Goal: Information Seeking & Learning: Learn about a topic

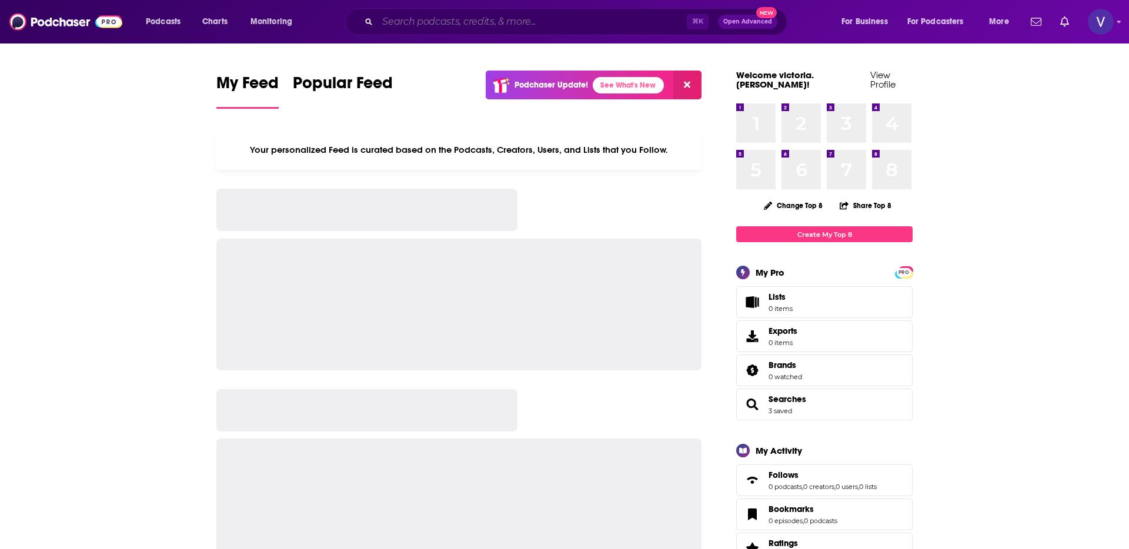
click at [411, 21] on input "Search podcasts, credits, & more..." at bounding box center [532, 21] width 309 height 19
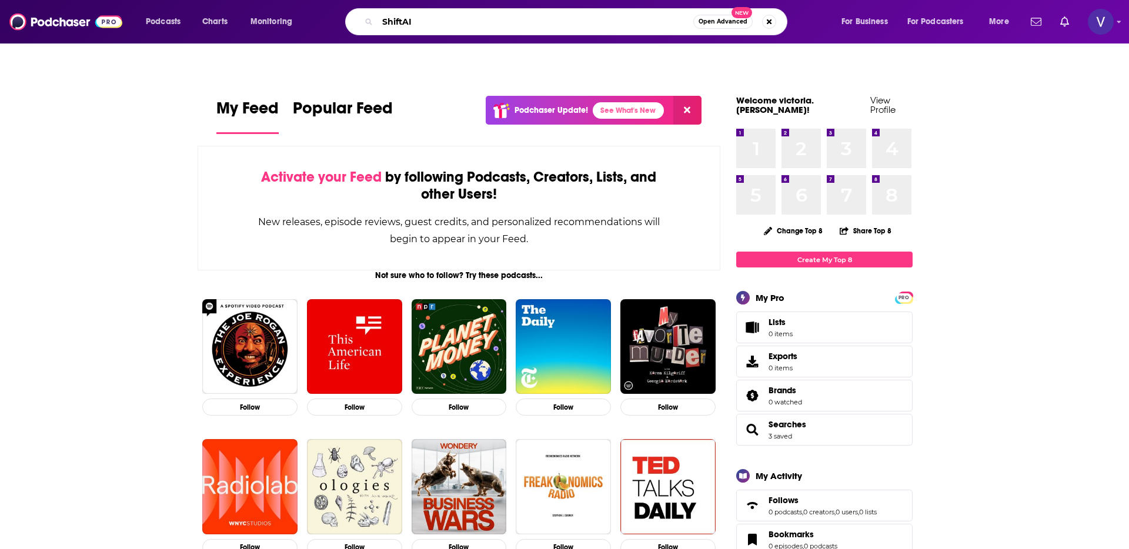
type input "ShiftAI"
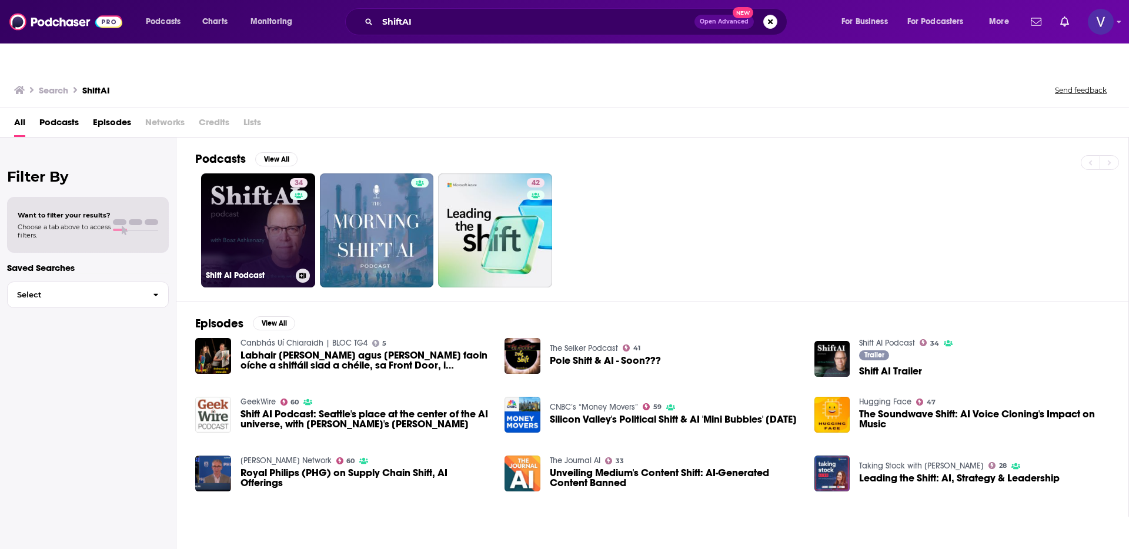
click at [262, 205] on link "34 Shift AI Podcast" at bounding box center [258, 231] width 114 height 114
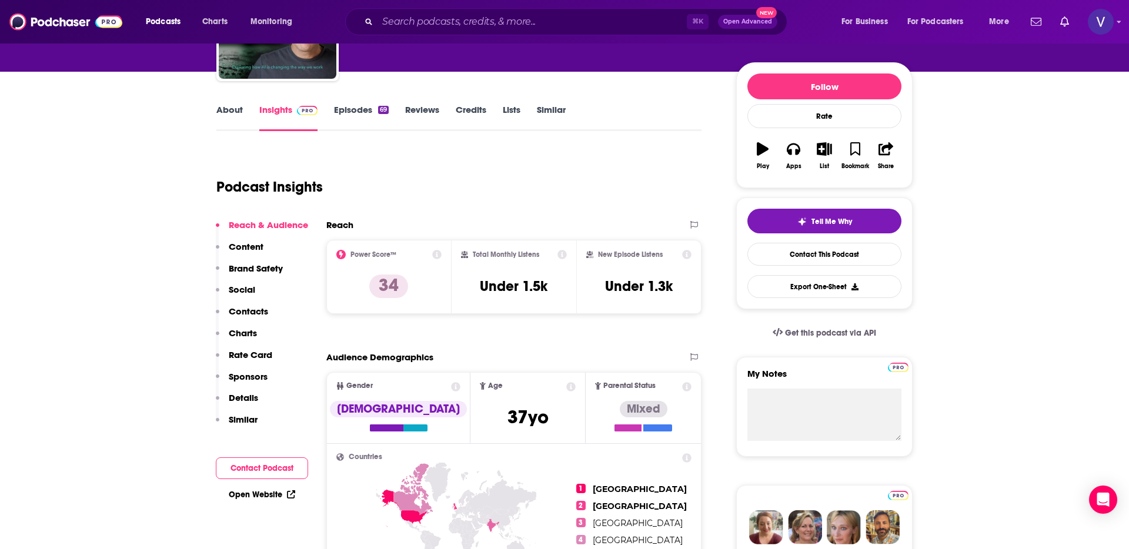
scroll to position [156, 0]
